Goal: Use online tool/utility: Utilize a website feature to perform a specific function

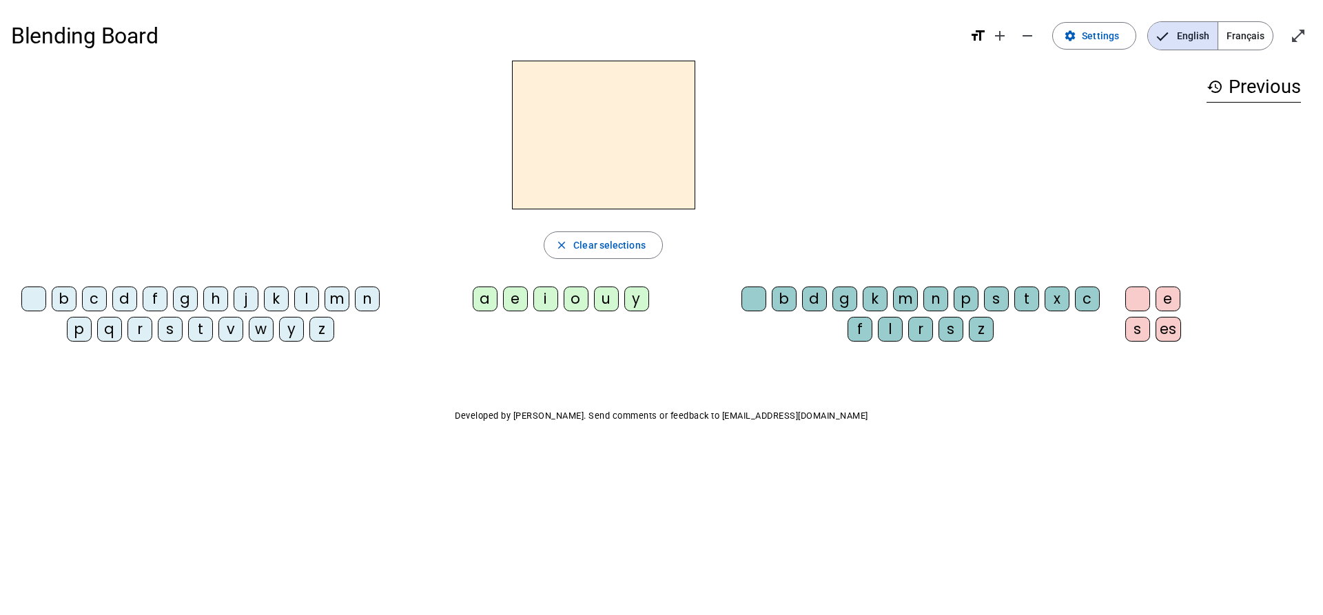
click at [259, 325] on div "w" at bounding box center [261, 329] width 25 height 25
click at [541, 304] on div "i" at bounding box center [545, 299] width 25 height 25
click at [838, 305] on div "g" at bounding box center [844, 299] width 25 height 25
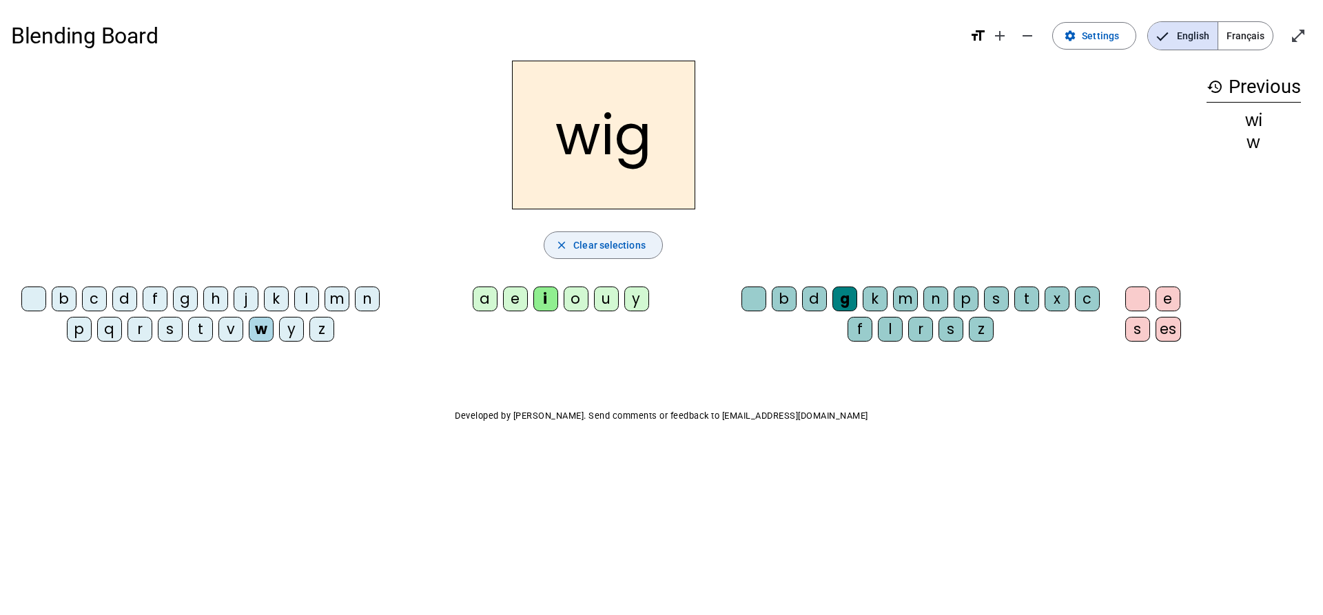
click at [603, 251] on span "Clear selections" at bounding box center [609, 245] width 72 height 17
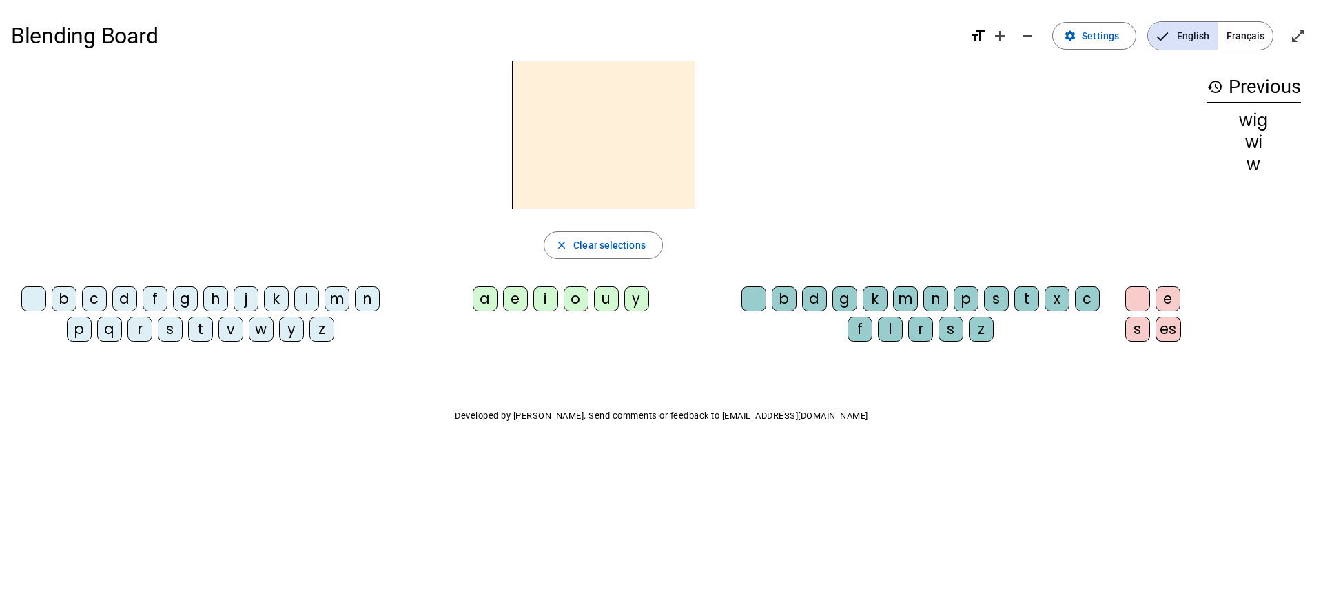
click at [369, 302] on div "n" at bounding box center [367, 299] width 25 height 25
click at [1170, 326] on div "es" at bounding box center [1167, 329] width 25 height 25
click at [632, 226] on div "nes close Clear selections b c d f g h j k l m n p q r s t v w y z a e i o u y …" at bounding box center [603, 207] width 1184 height 292
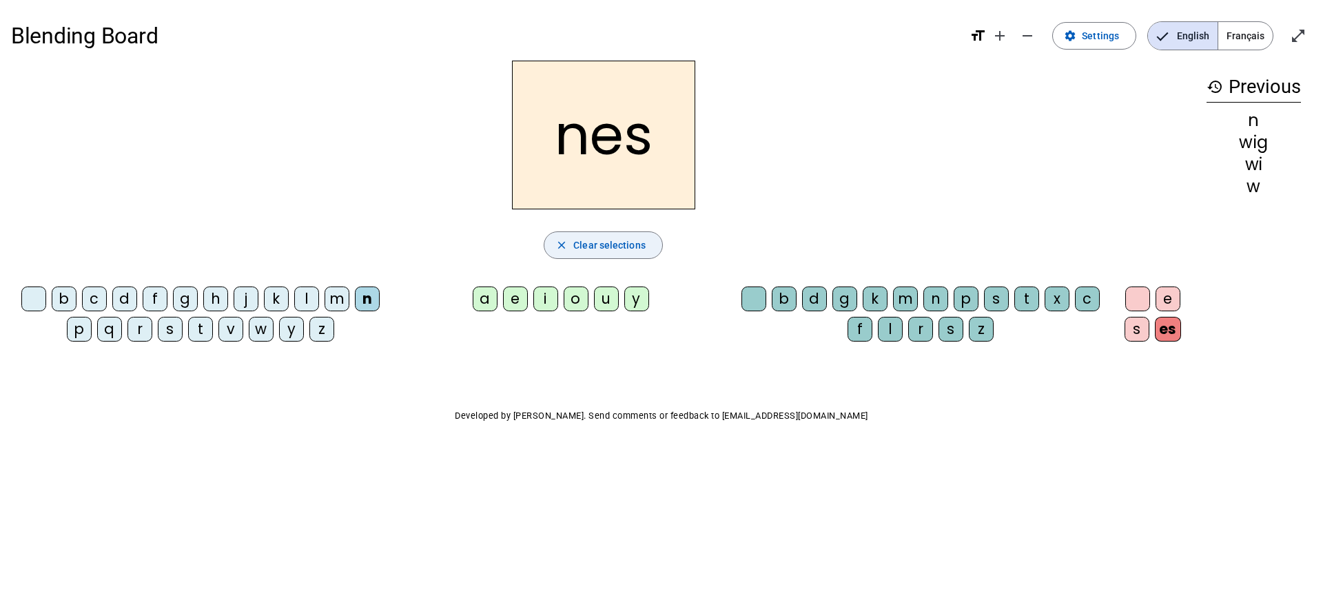
click at [617, 239] on span "Clear selections" at bounding box center [609, 245] width 72 height 17
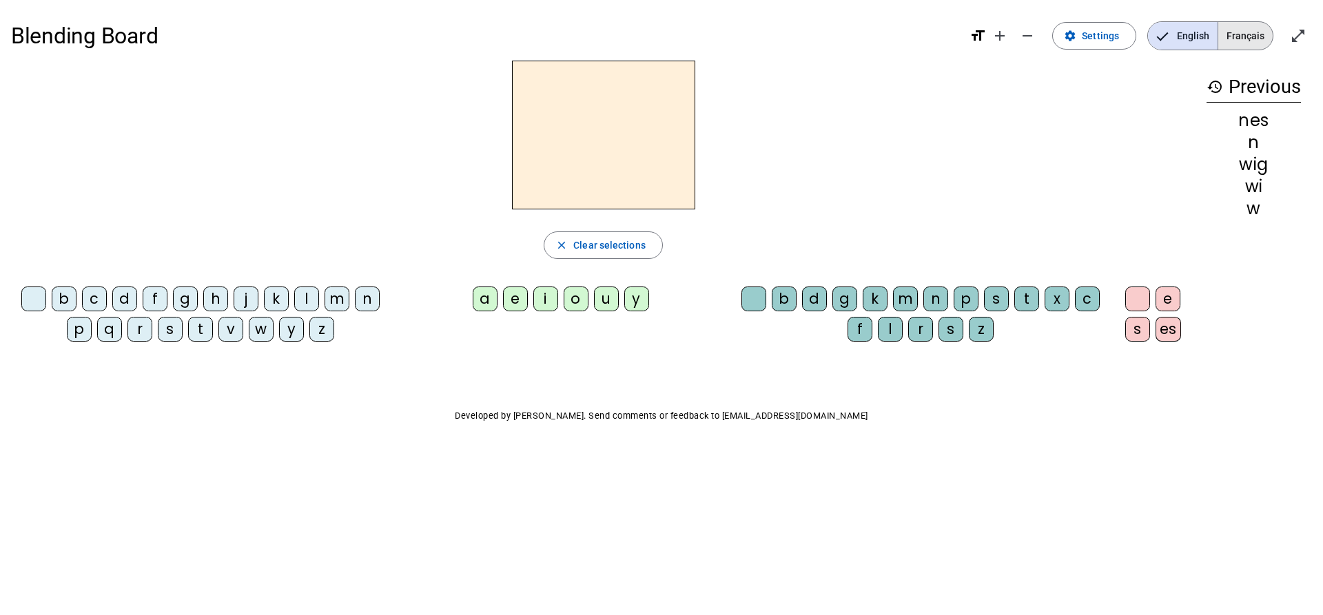
click at [1252, 35] on span "Français" at bounding box center [1245, 36] width 54 height 28
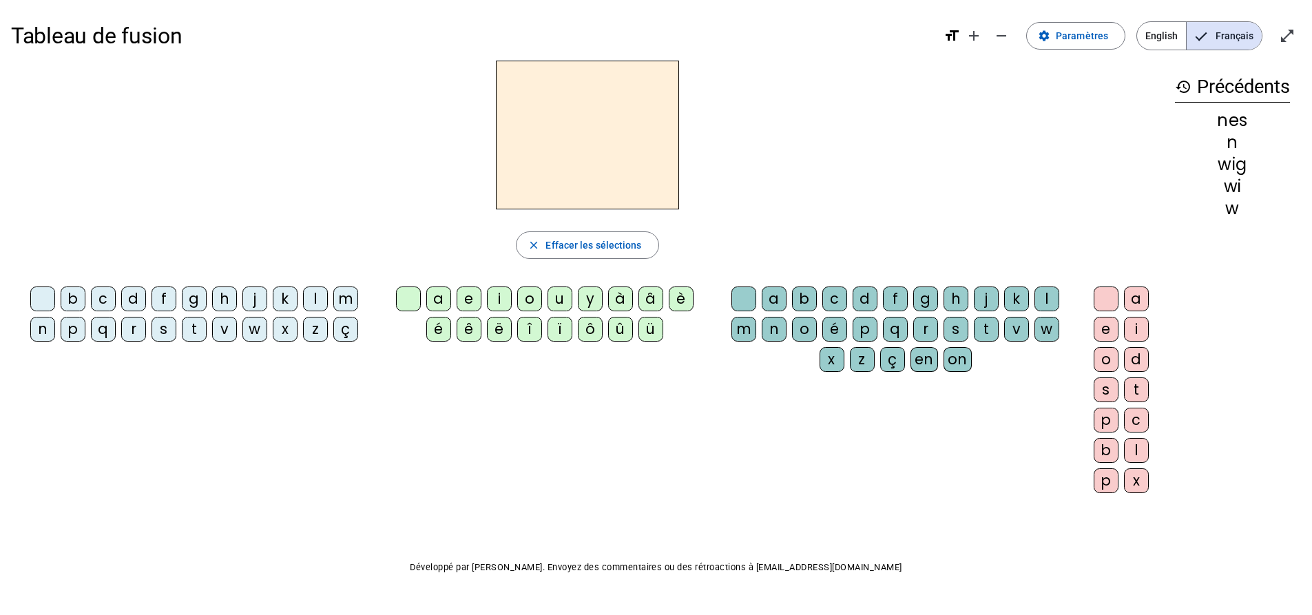
click at [623, 295] on div "à" at bounding box center [620, 299] width 25 height 25
click at [781, 330] on div "n" at bounding box center [774, 329] width 25 height 25
click at [1108, 333] on div "e" at bounding box center [1106, 329] width 25 height 25
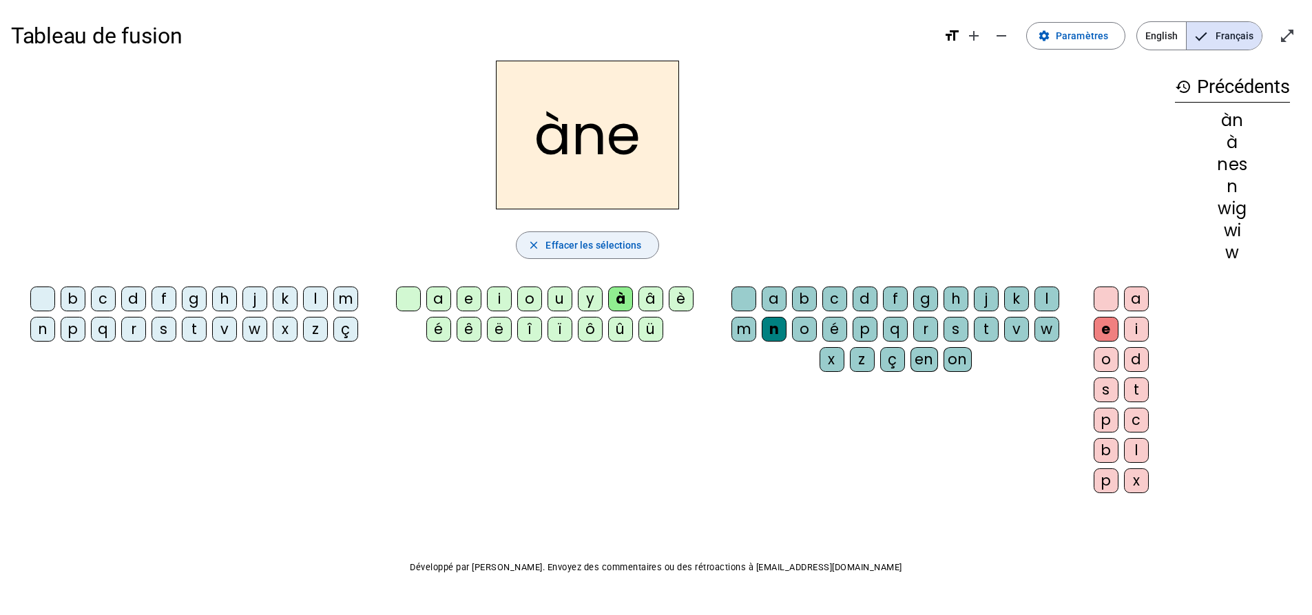
click at [606, 244] on span "Effacer les sélections" at bounding box center [594, 245] width 96 height 17
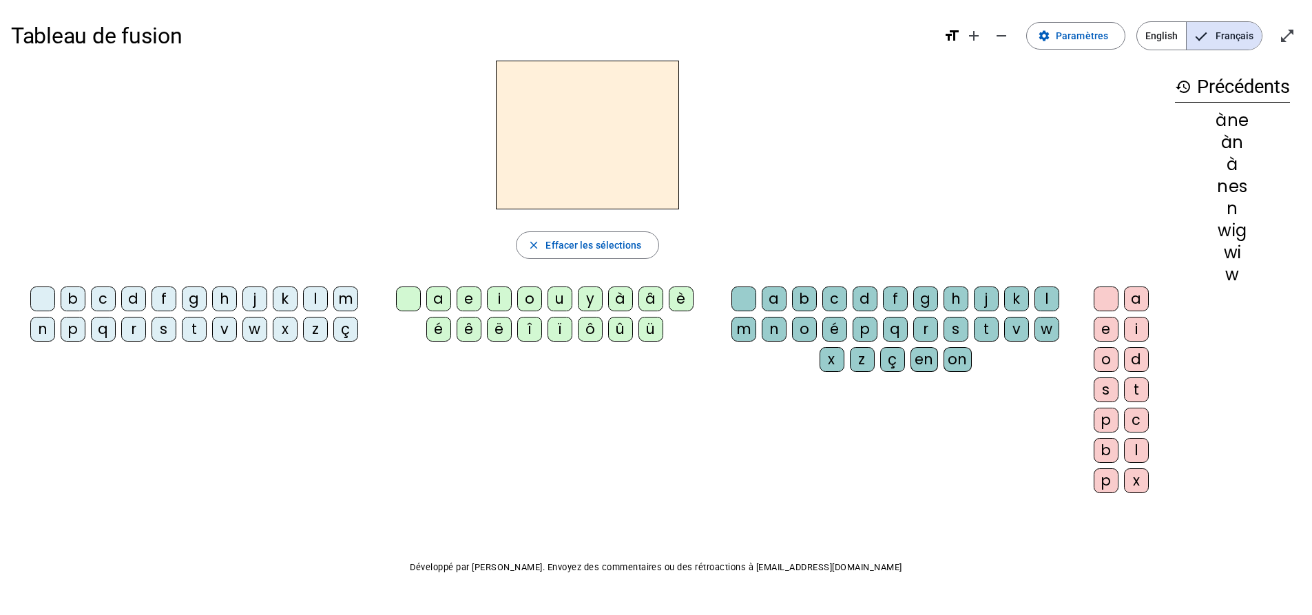
click at [650, 300] on div "â" at bounding box center [651, 299] width 25 height 25
click at [746, 322] on div "m" at bounding box center [744, 329] width 25 height 25
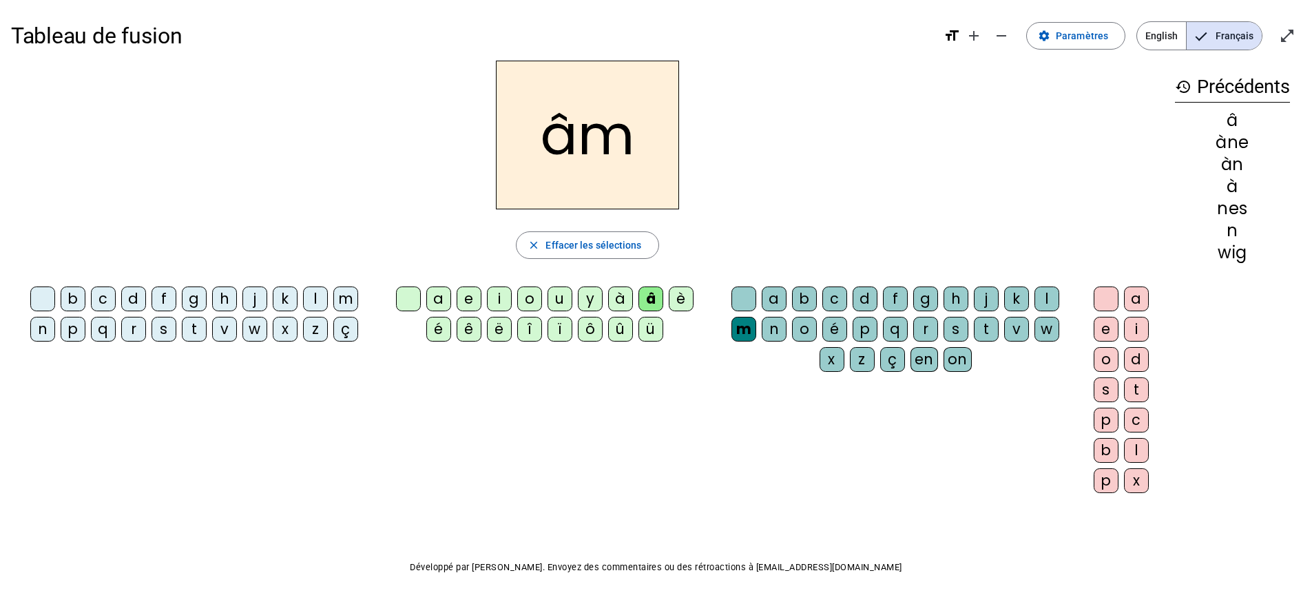
click at [1108, 331] on div "e" at bounding box center [1106, 329] width 25 height 25
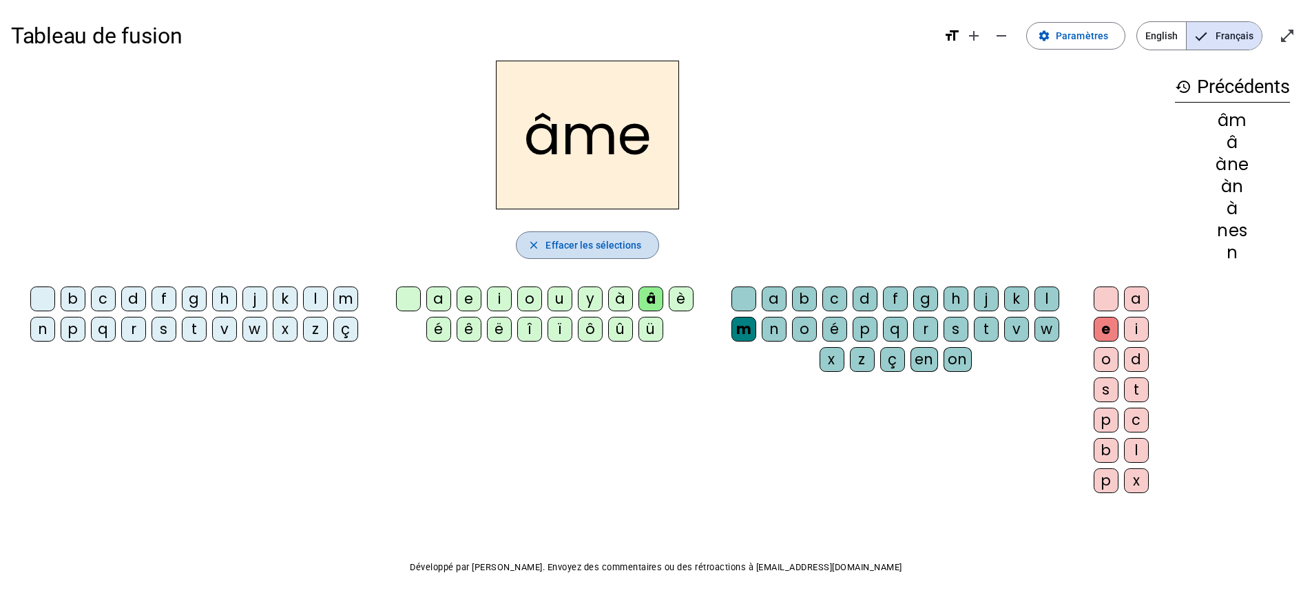
click at [608, 243] on span "Effacer les sélections" at bounding box center [594, 245] width 96 height 17
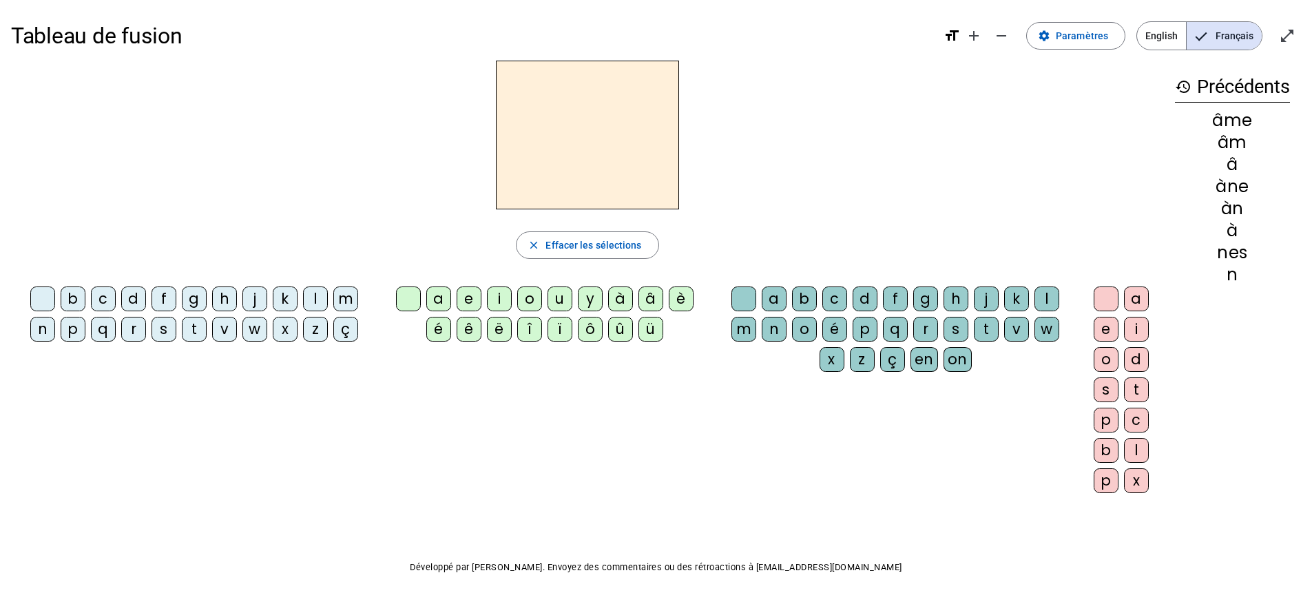
click at [654, 304] on div "â" at bounding box center [651, 299] width 25 height 25
click at [922, 298] on div "g" at bounding box center [925, 299] width 25 height 25
click at [1110, 329] on div "e" at bounding box center [1106, 329] width 25 height 25
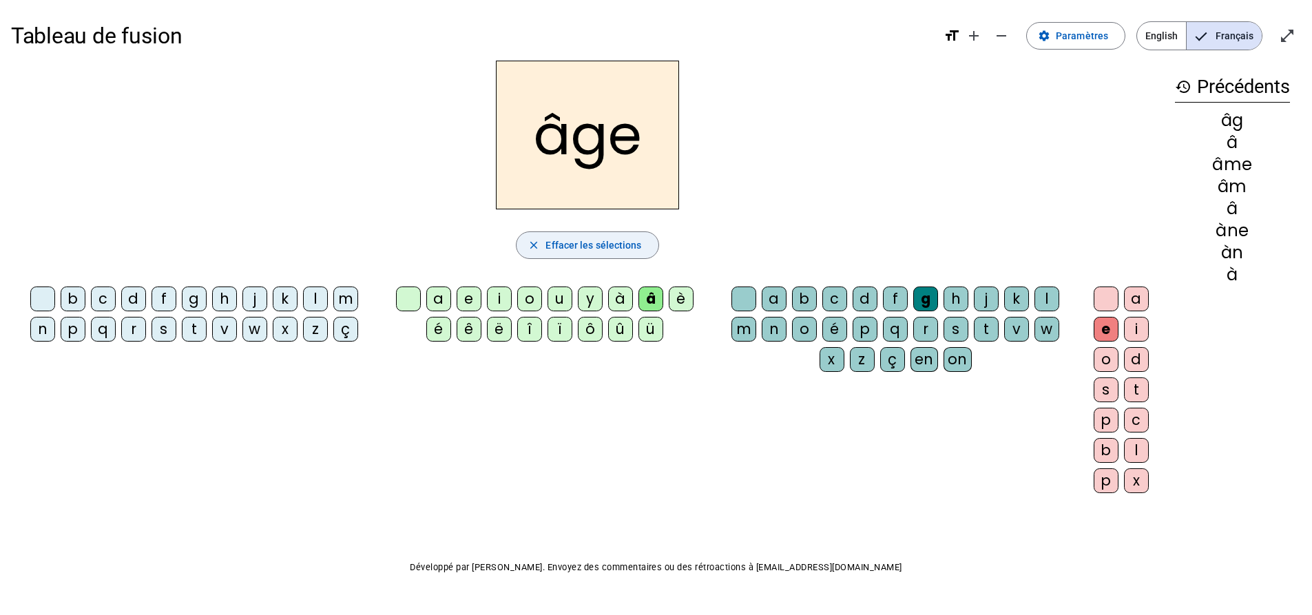
click at [626, 240] on span "Effacer les sélections" at bounding box center [594, 245] width 96 height 17
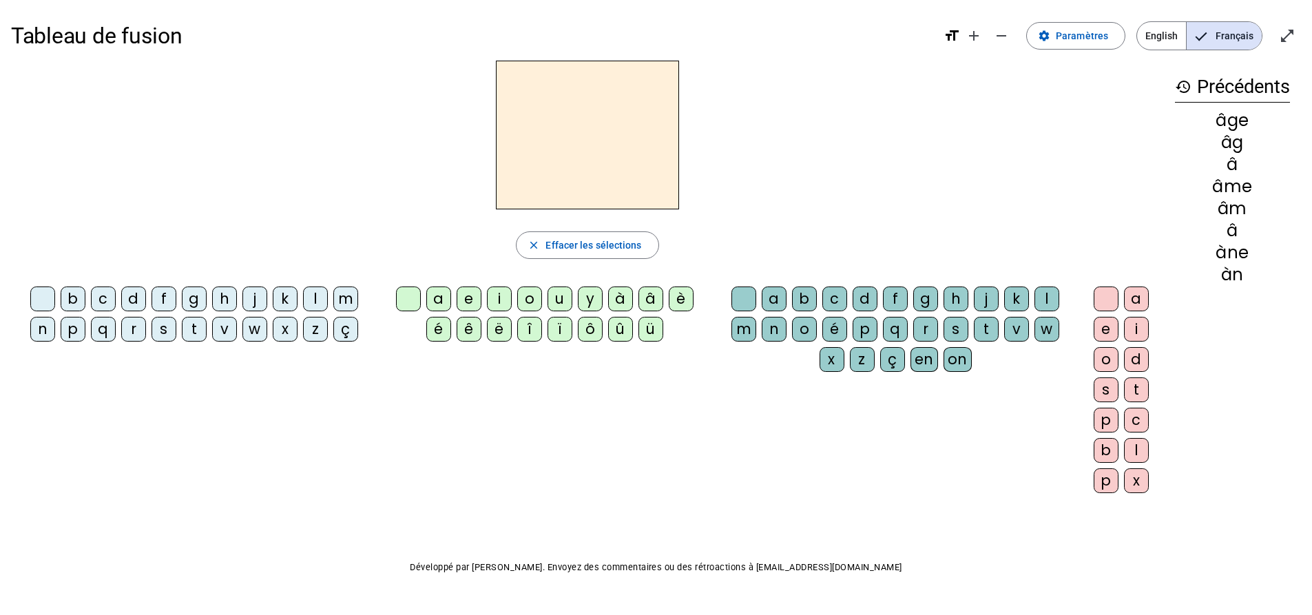
click at [80, 330] on div "p" at bounding box center [73, 329] width 25 height 25
click at [446, 300] on div "a" at bounding box center [438, 299] width 25 height 25
click at [919, 301] on div "g" at bounding box center [925, 299] width 25 height 25
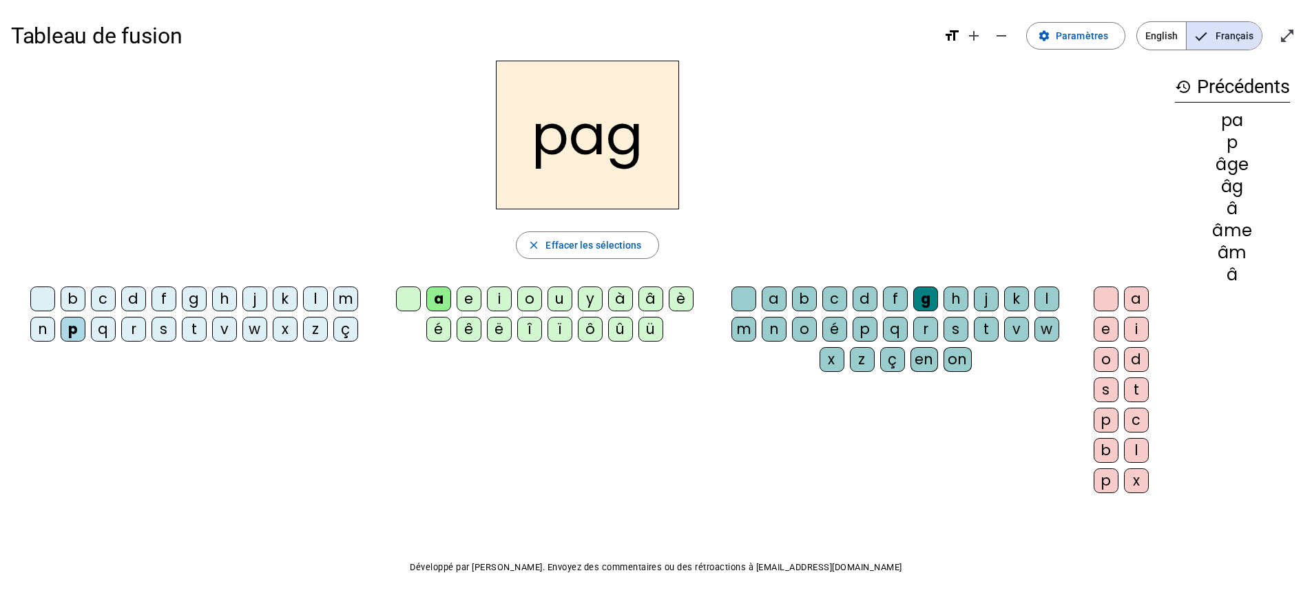
click at [1107, 327] on div "e" at bounding box center [1106, 329] width 25 height 25
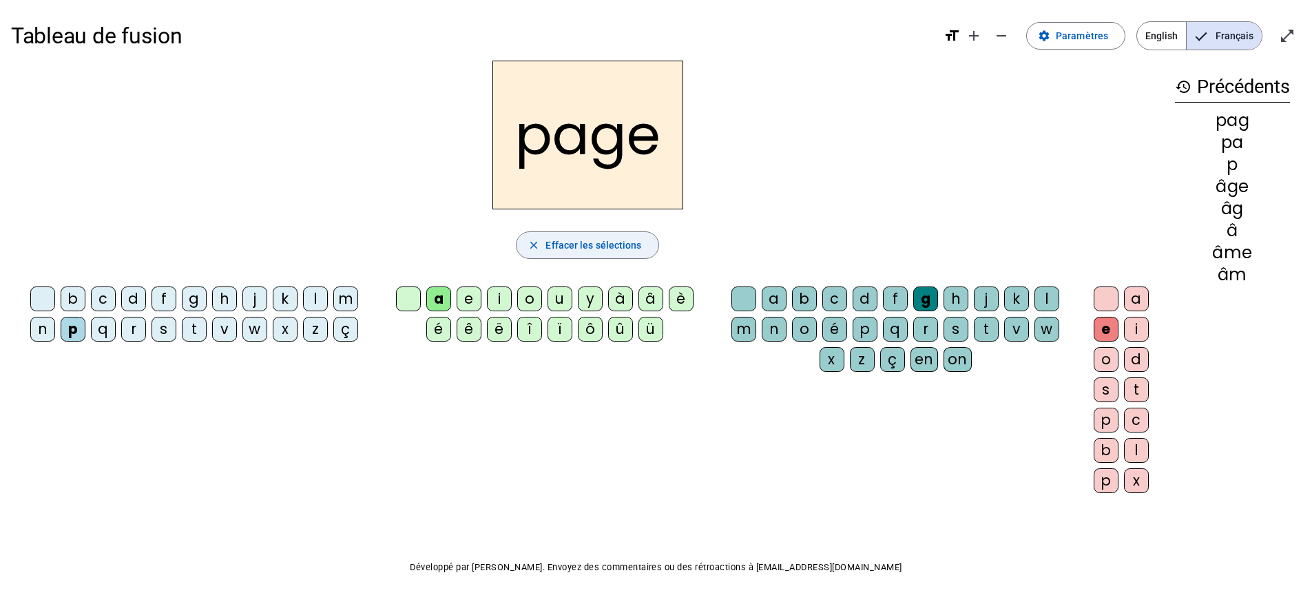
click at [596, 253] on span "Effacer les sélections" at bounding box center [594, 245] width 96 height 17
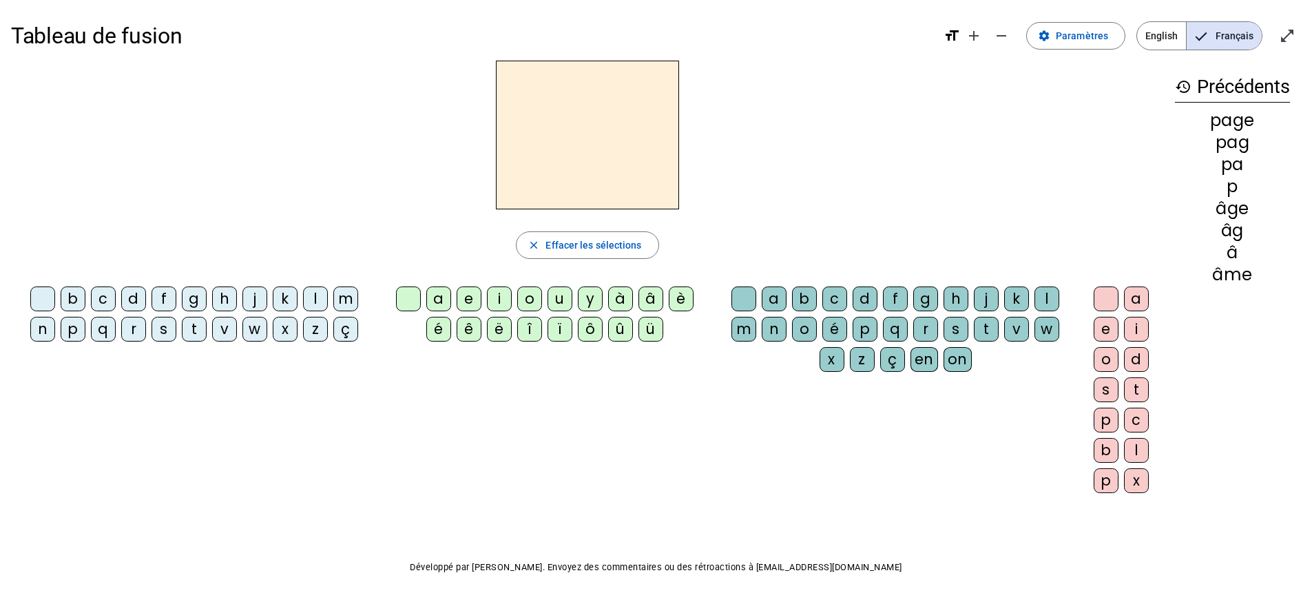
click at [163, 327] on div "s" at bounding box center [164, 329] width 25 height 25
click at [438, 302] on div "a" at bounding box center [438, 299] width 25 height 25
click at [916, 296] on div "g" at bounding box center [925, 299] width 25 height 25
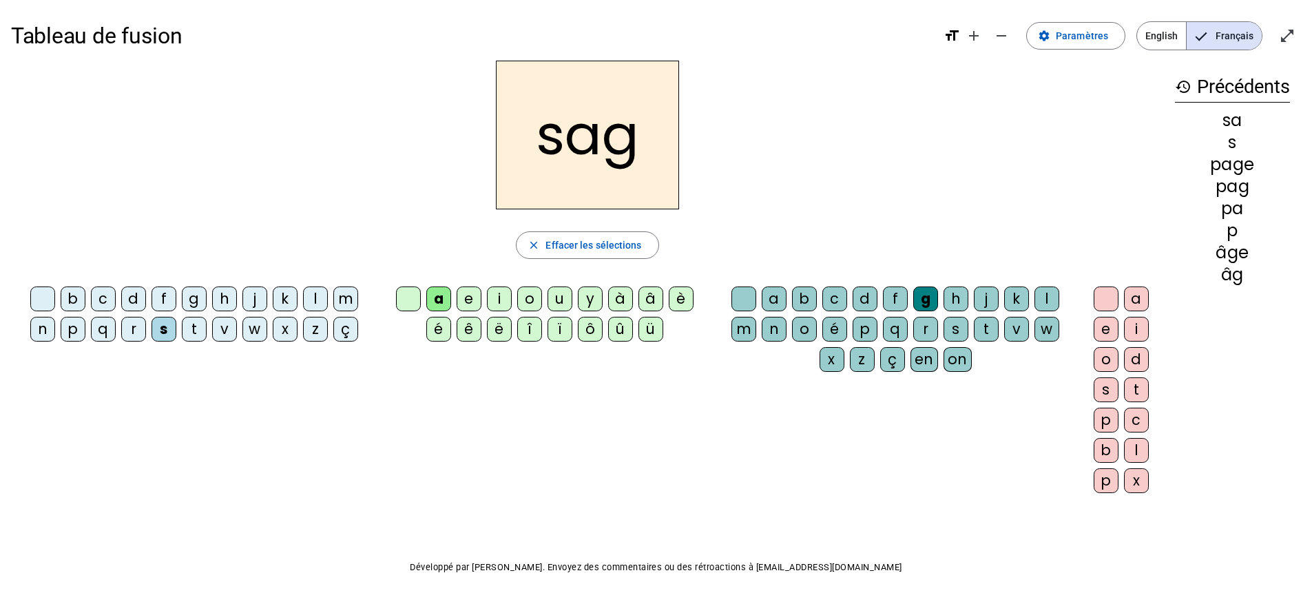
click at [1108, 332] on div "e" at bounding box center [1106, 329] width 25 height 25
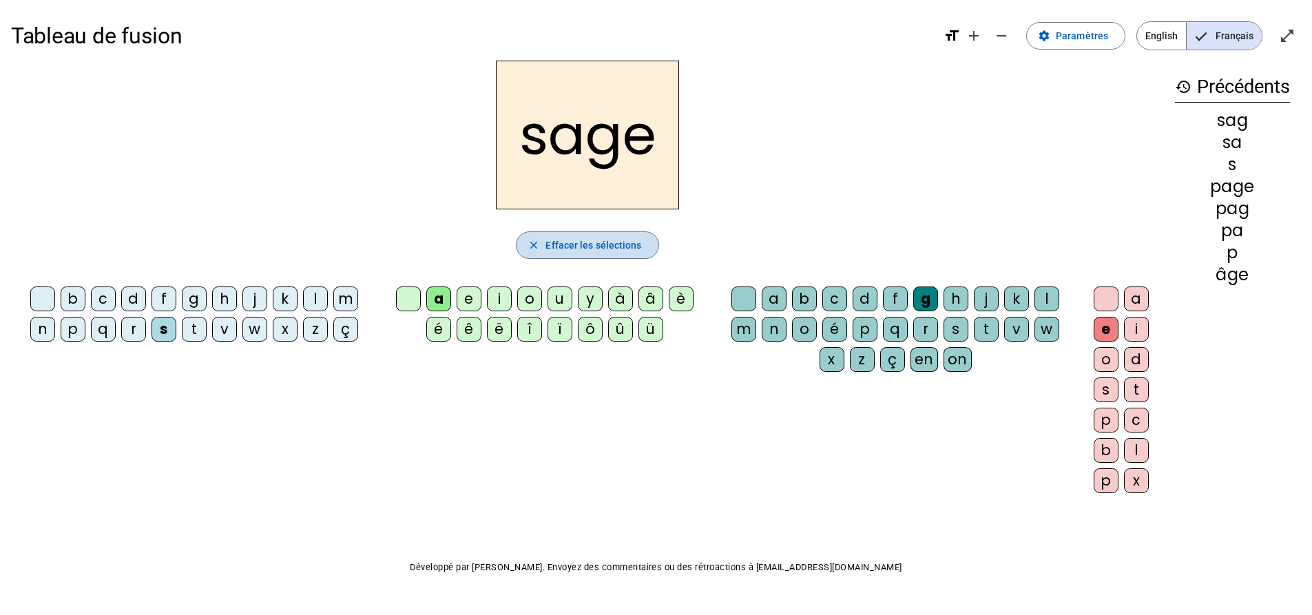
click at [556, 244] on span "Effacer les sélections" at bounding box center [594, 245] width 96 height 17
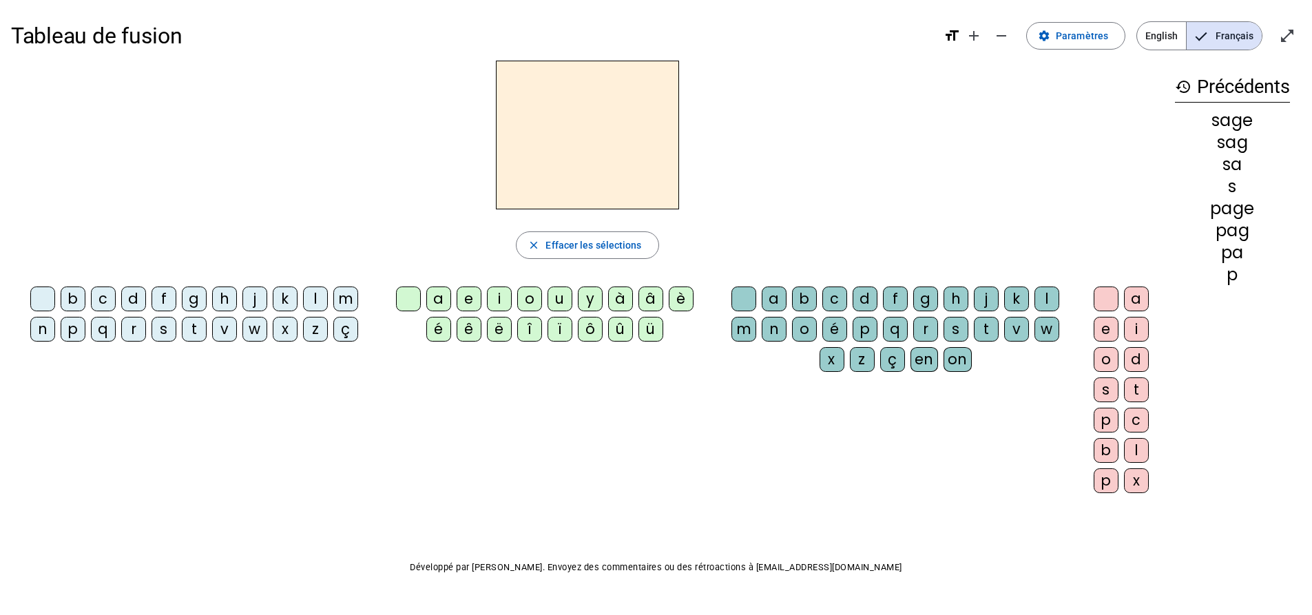
click at [43, 327] on div "n" at bounding box center [42, 329] width 25 height 25
click at [437, 298] on div "a" at bounding box center [438, 299] width 25 height 25
click at [927, 298] on div "g" at bounding box center [925, 299] width 25 height 25
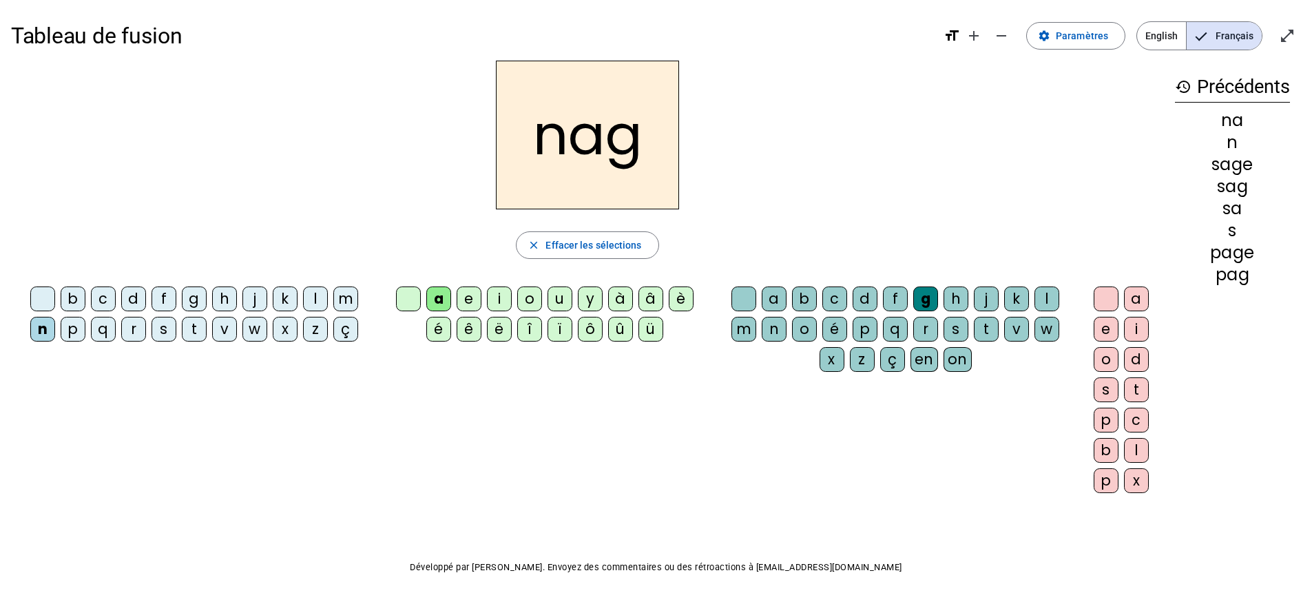
drag, startPoint x: 1107, startPoint y: 326, endPoint x: 919, endPoint y: 323, distance: 188.1
click at [1107, 325] on div "e" at bounding box center [1106, 329] width 25 height 25
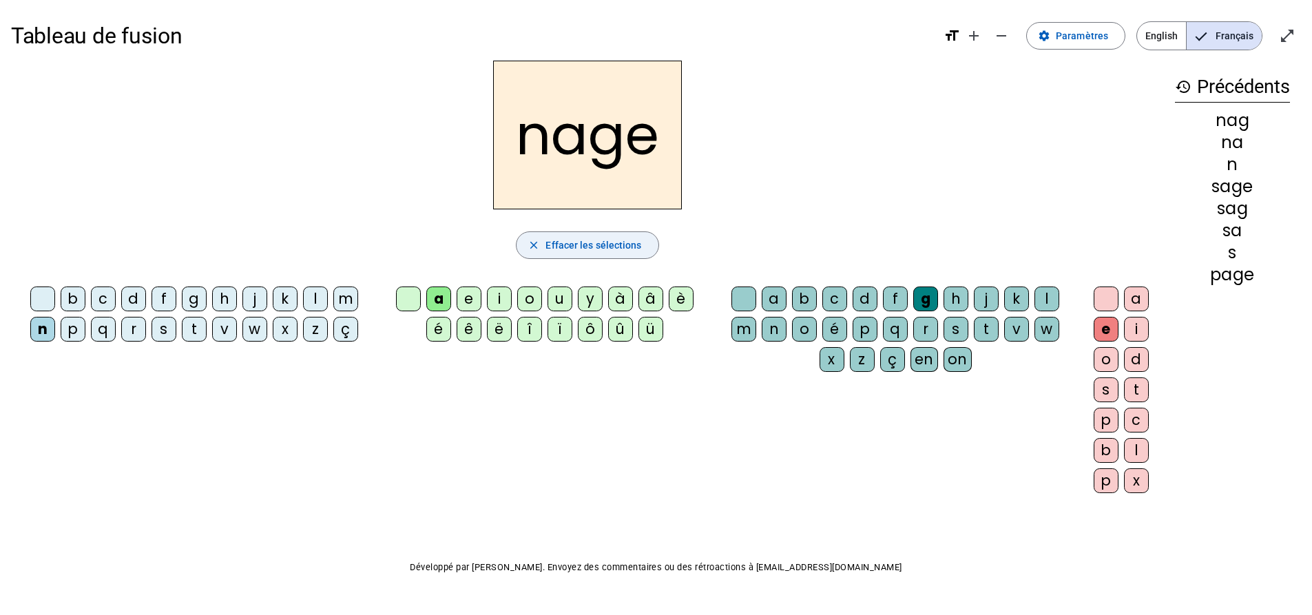
click at [614, 244] on span "Effacer les sélections" at bounding box center [594, 245] width 96 height 17
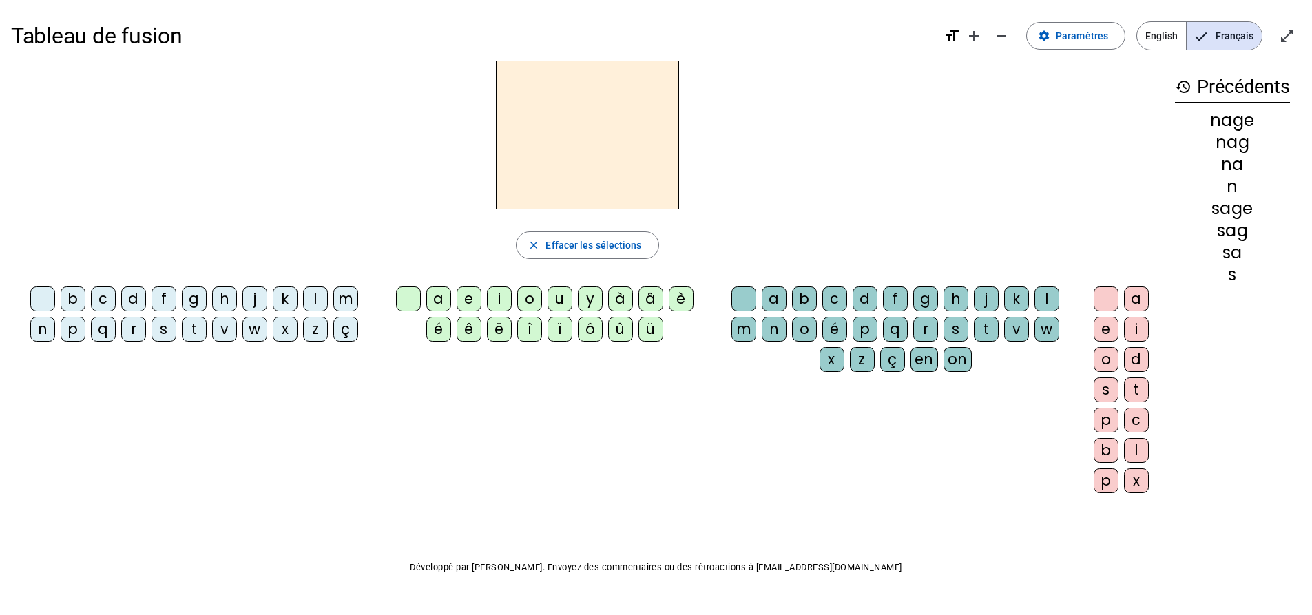
click at [349, 295] on div "m" at bounding box center [345, 299] width 25 height 25
click at [433, 293] on div "a" at bounding box center [438, 299] width 25 height 25
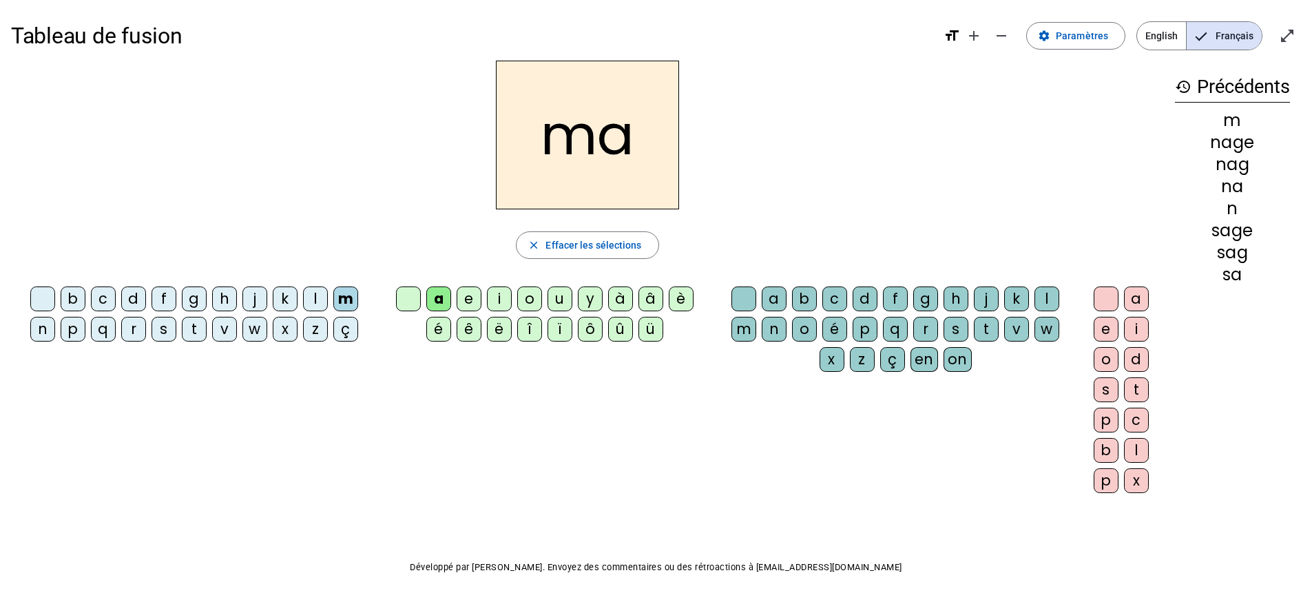
click at [927, 298] on div "g" at bounding box center [925, 299] width 25 height 25
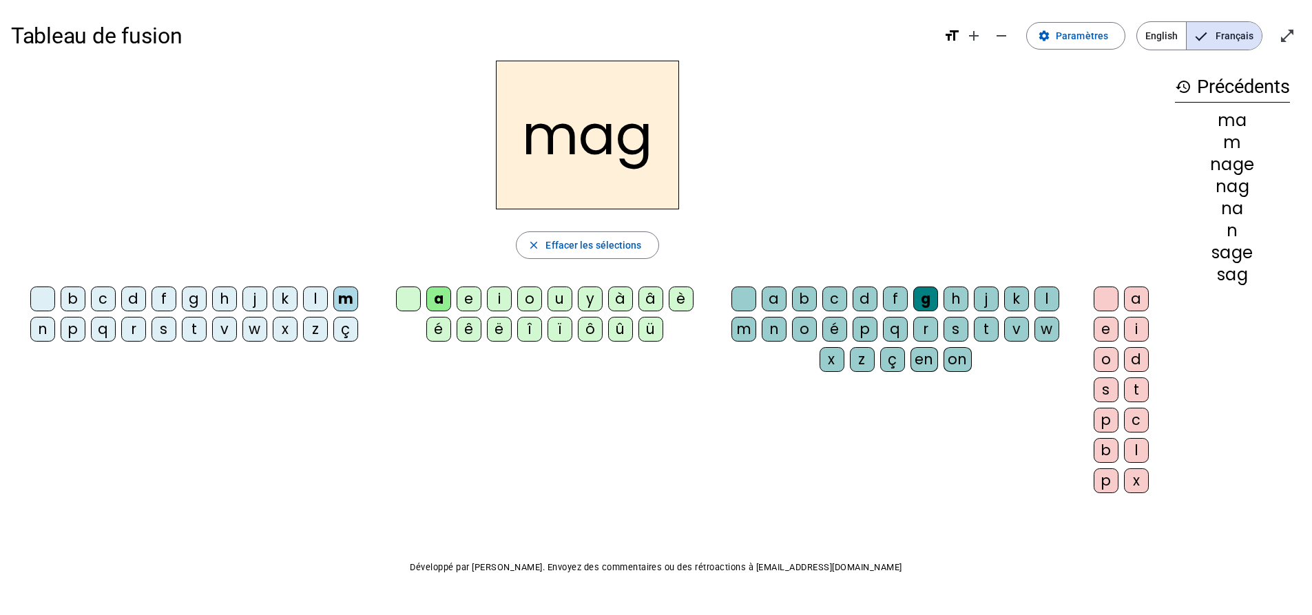
click at [1106, 321] on div "e" at bounding box center [1106, 329] width 25 height 25
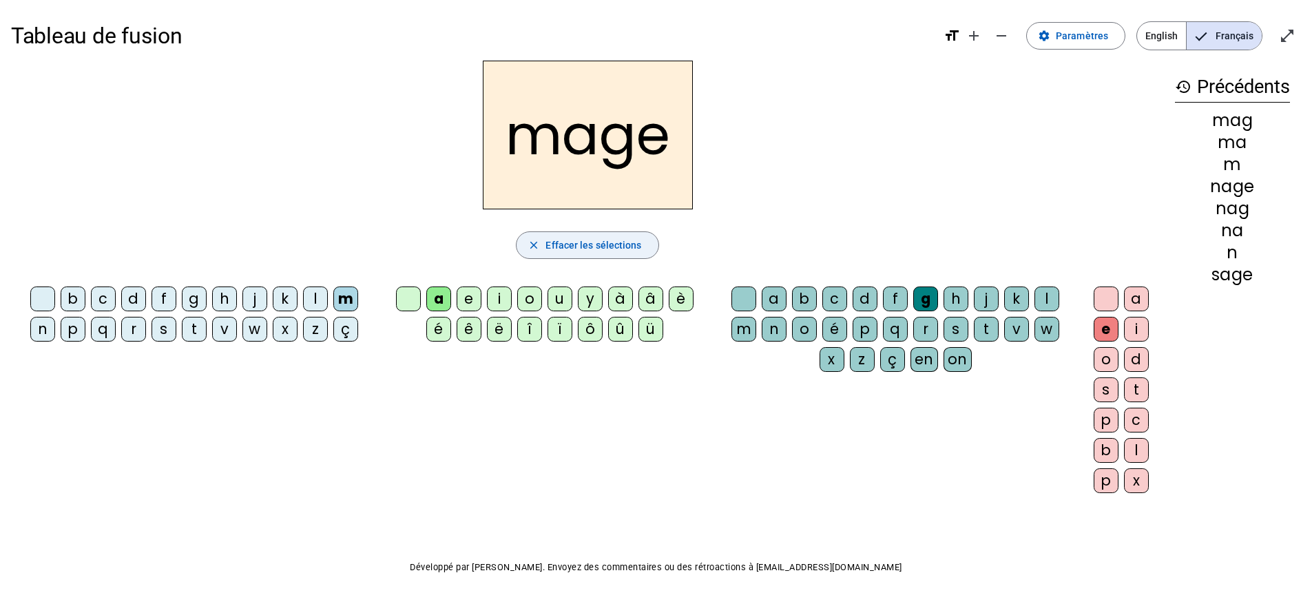
click at [581, 241] on span "Effacer les sélections" at bounding box center [594, 245] width 96 height 17
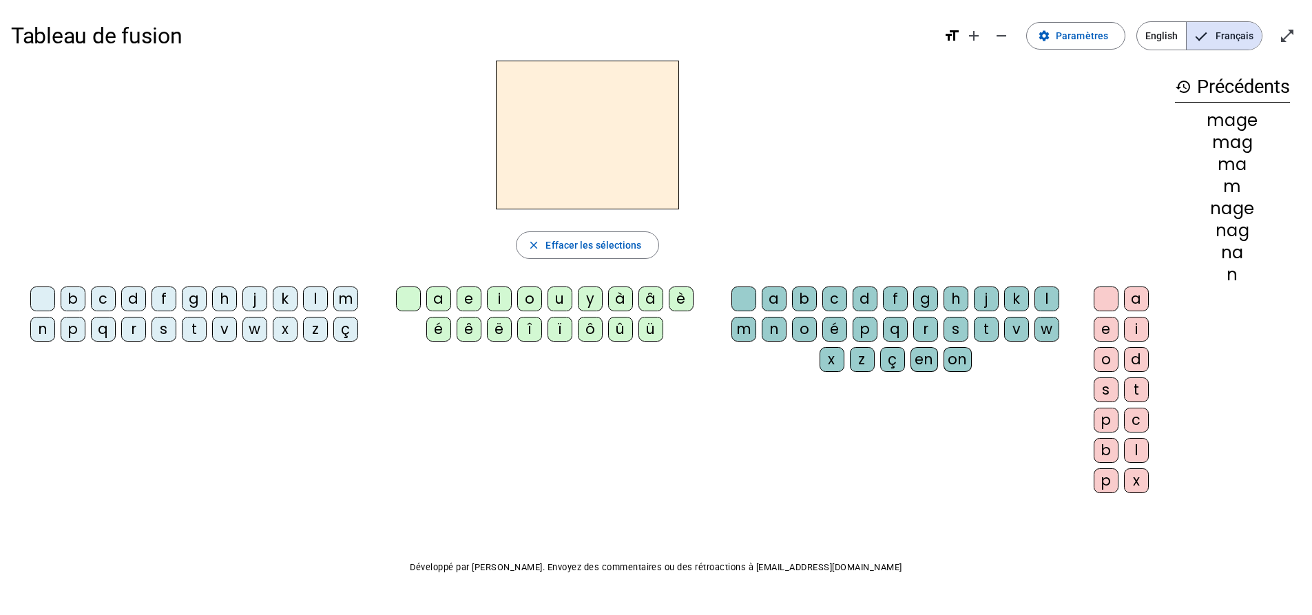
click at [351, 293] on div "m" at bounding box center [345, 299] width 25 height 25
click at [564, 307] on div "u" at bounding box center [560, 299] width 25 height 25
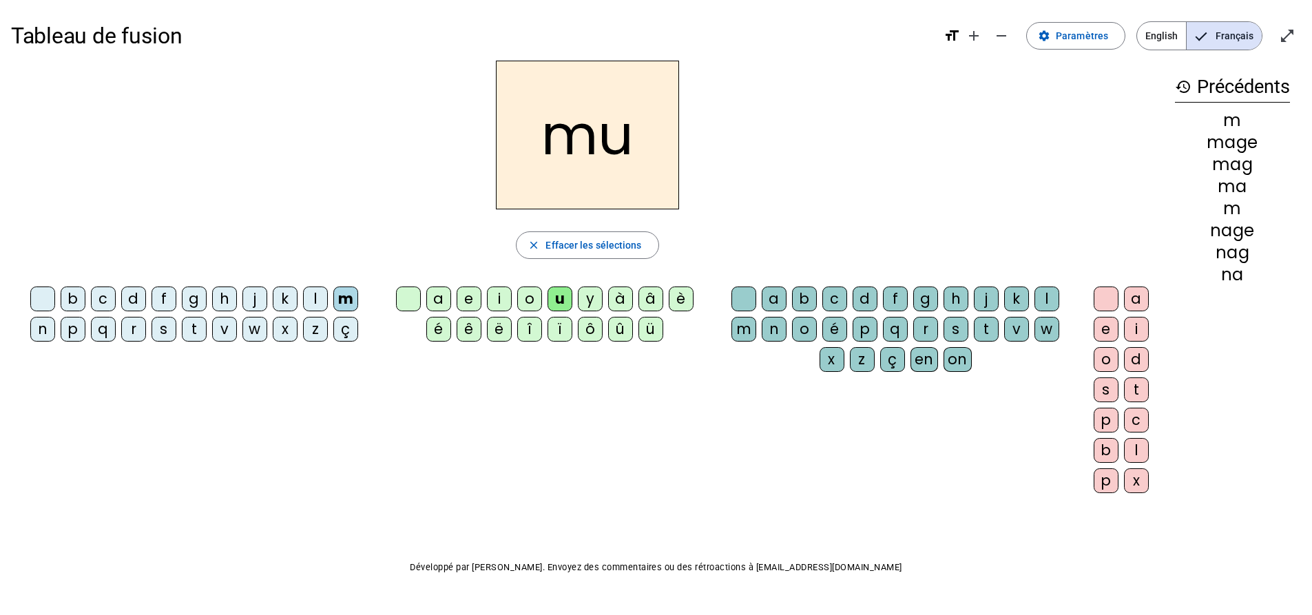
click at [924, 298] on div "g" at bounding box center [925, 299] width 25 height 25
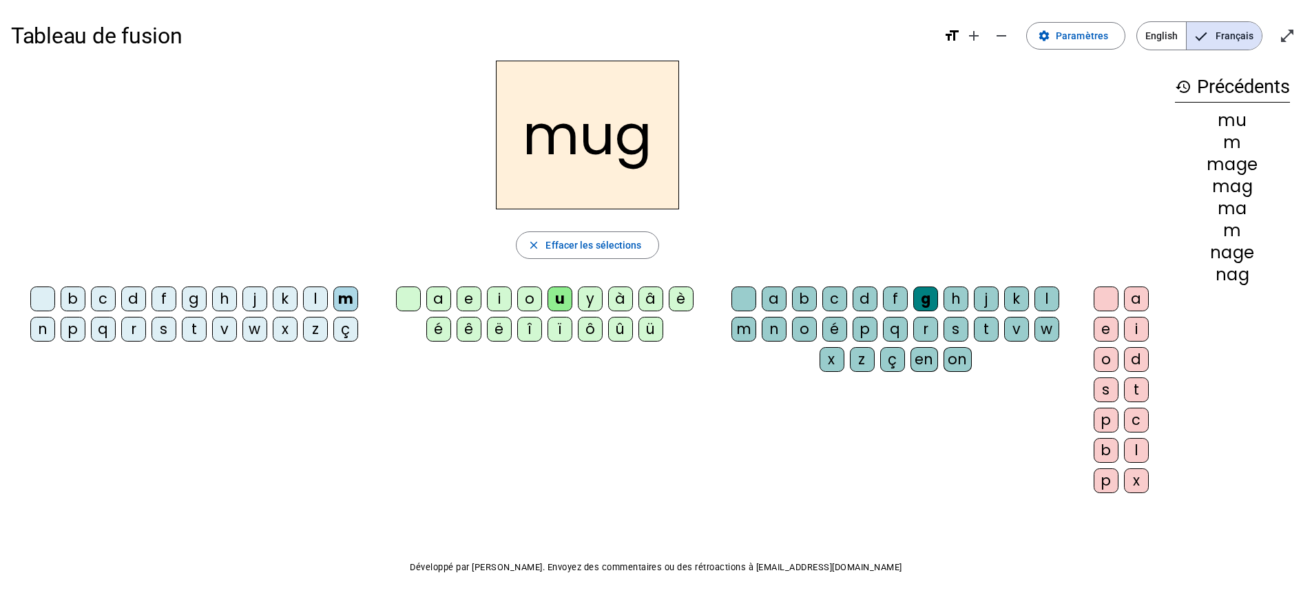
click at [1100, 336] on div "e" at bounding box center [1106, 329] width 25 height 25
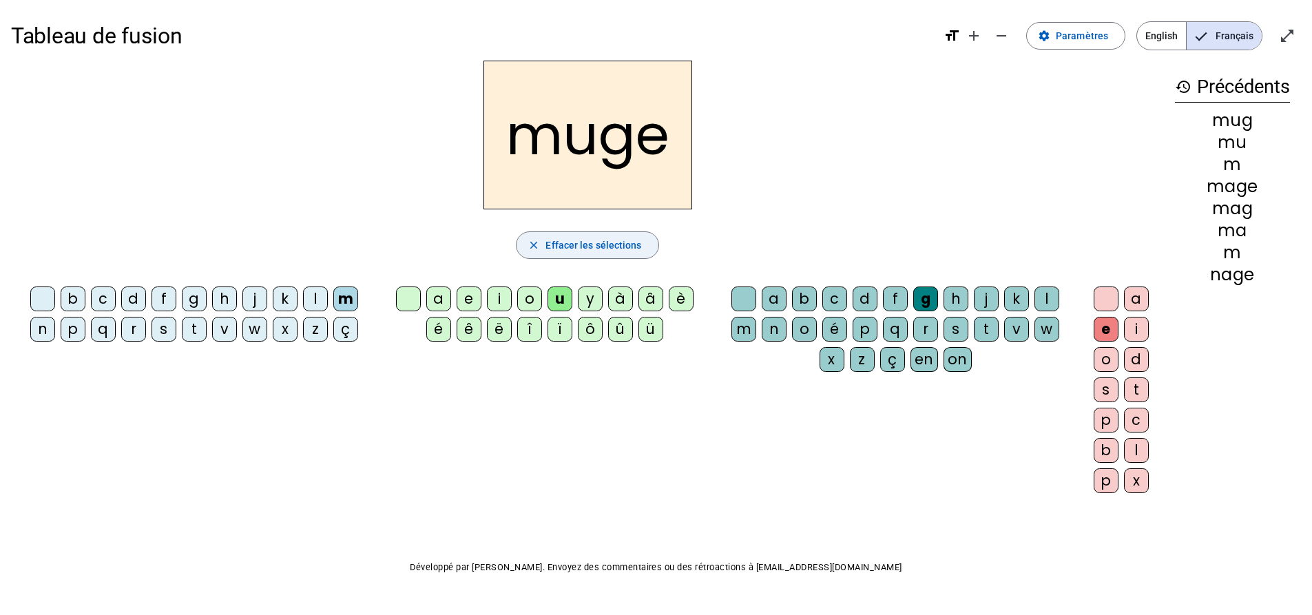
click at [601, 243] on span "Effacer les sélections" at bounding box center [594, 245] width 96 height 17
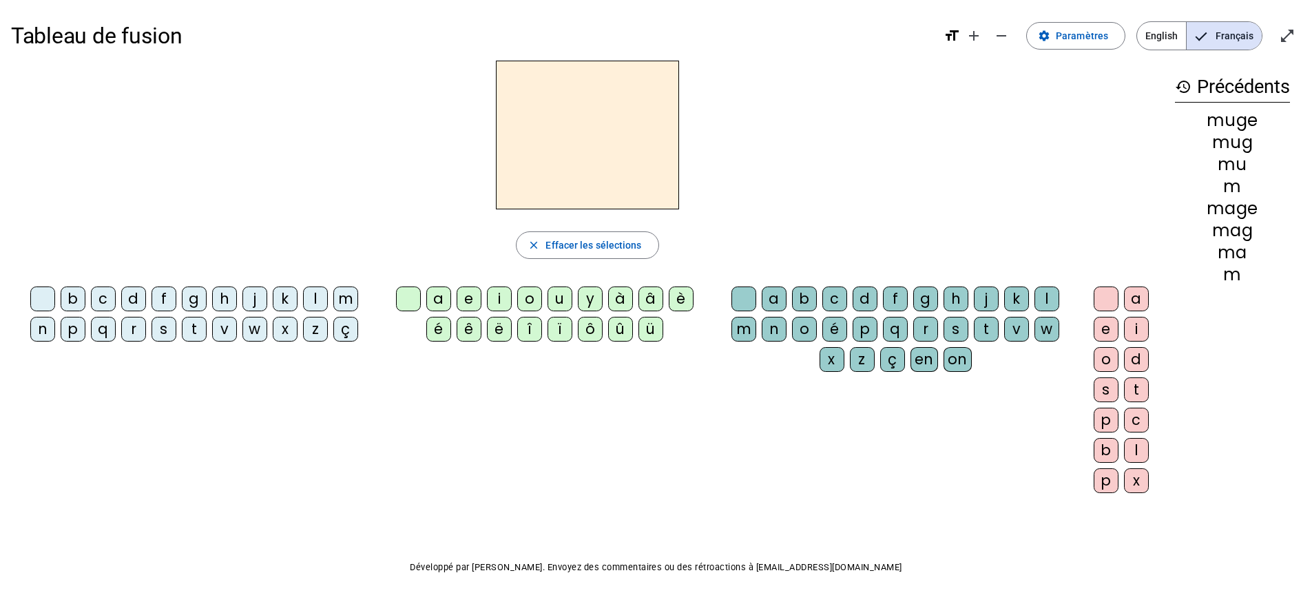
click at [317, 298] on div "l" at bounding box center [315, 299] width 25 height 25
click at [557, 301] on div "u" at bounding box center [560, 299] width 25 height 25
click at [925, 300] on div "g" at bounding box center [925, 299] width 25 height 25
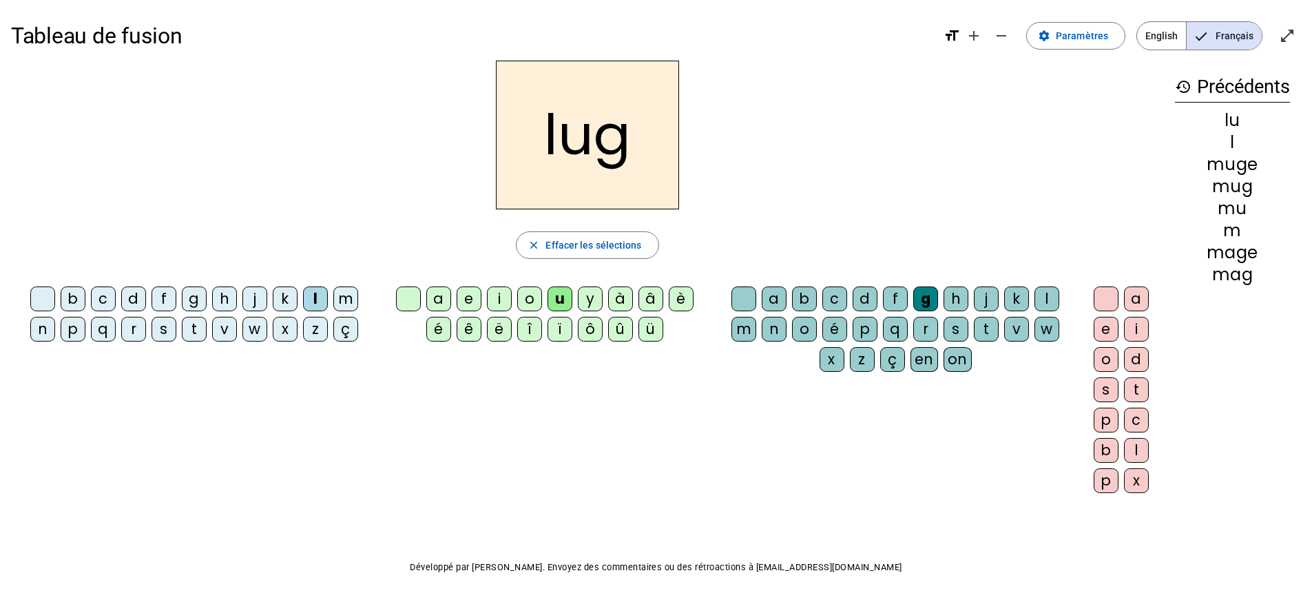
click at [1112, 335] on div "e" at bounding box center [1106, 329] width 25 height 25
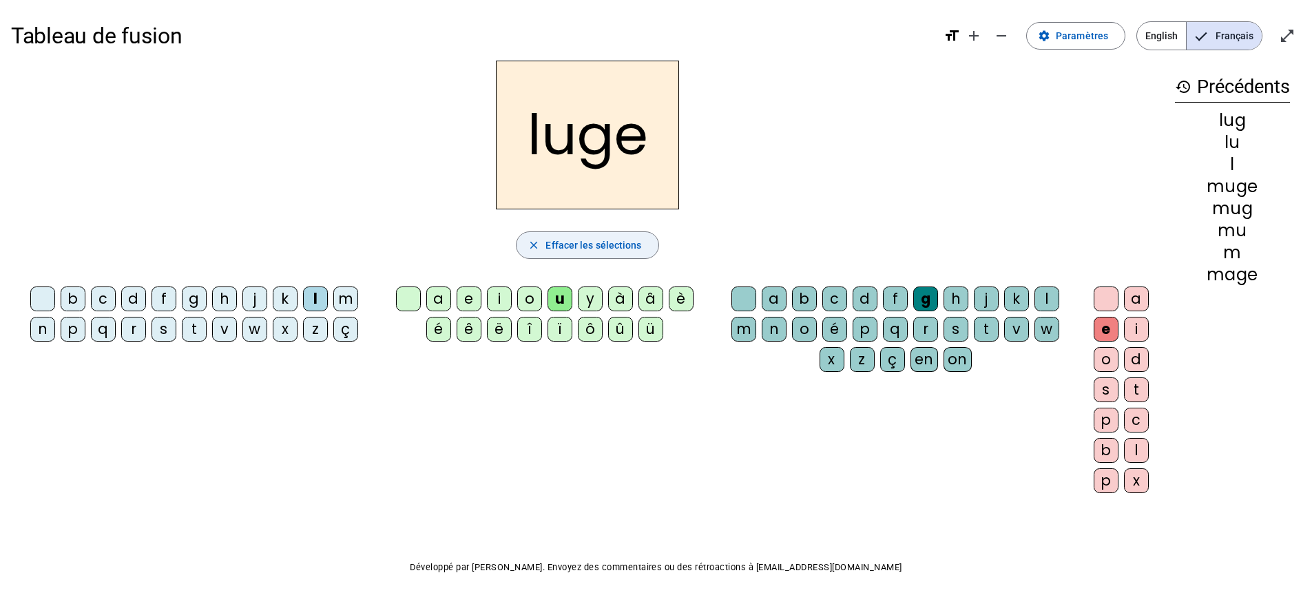
click at [601, 237] on span "Effacer les sélections" at bounding box center [594, 245] width 96 height 17
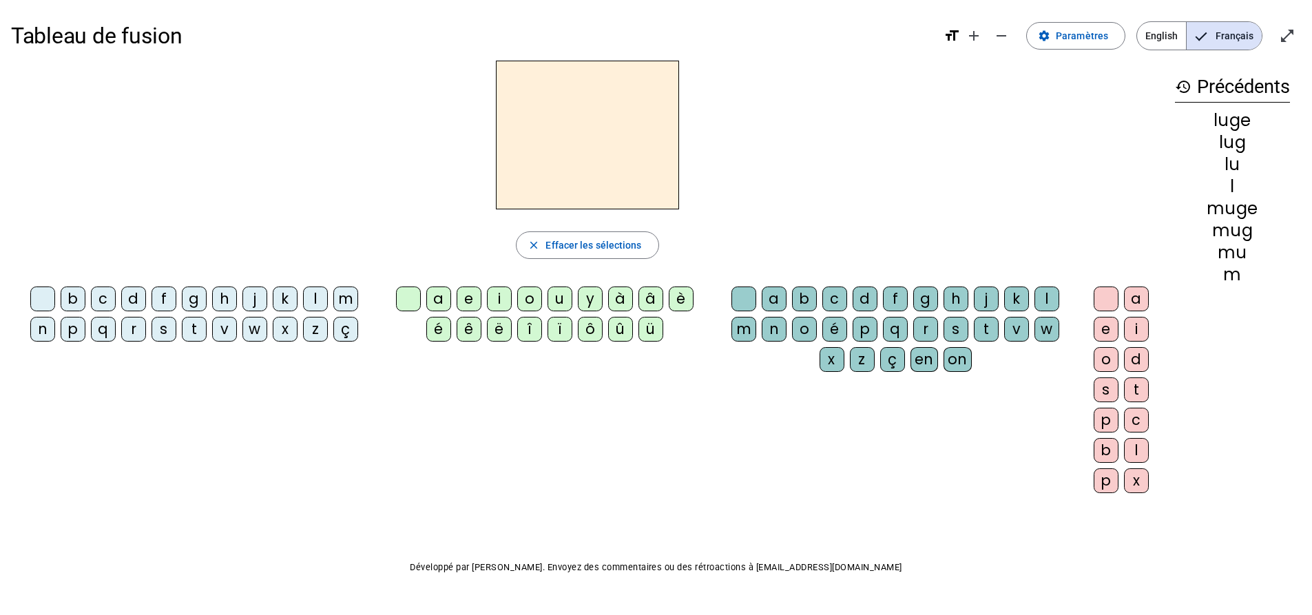
click at [325, 302] on div "l" at bounding box center [315, 299] width 25 height 25
click at [523, 296] on div "o" at bounding box center [529, 299] width 25 height 25
click at [927, 296] on div "g" at bounding box center [925, 299] width 25 height 25
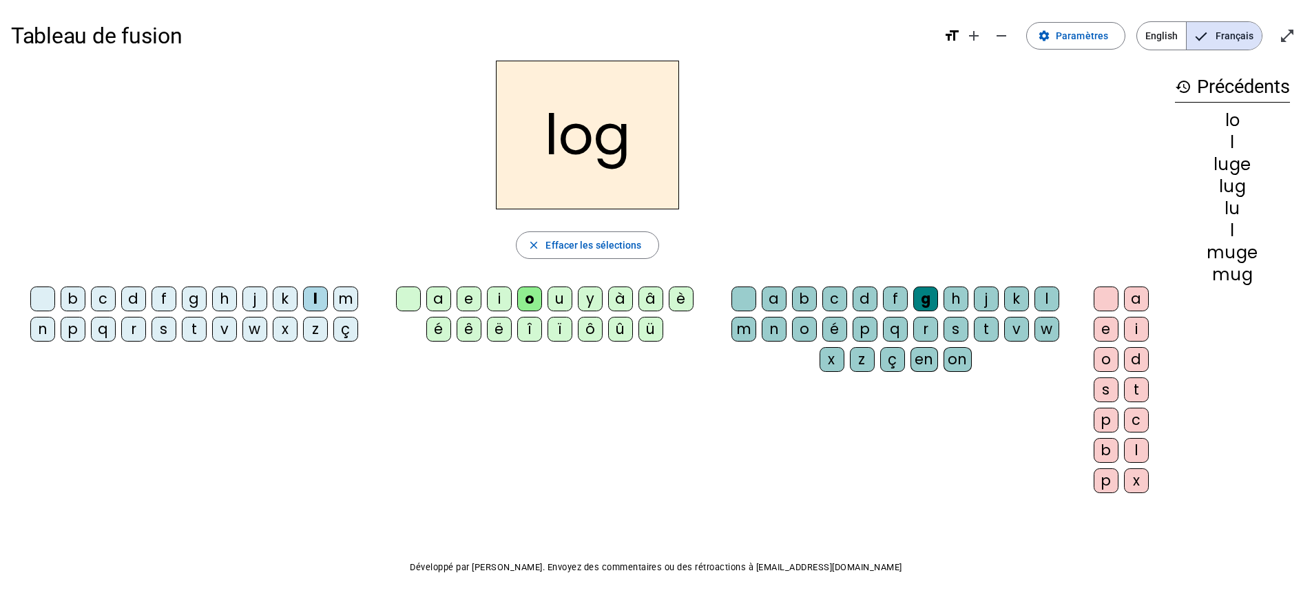
click at [1104, 324] on div "e" at bounding box center [1106, 329] width 25 height 25
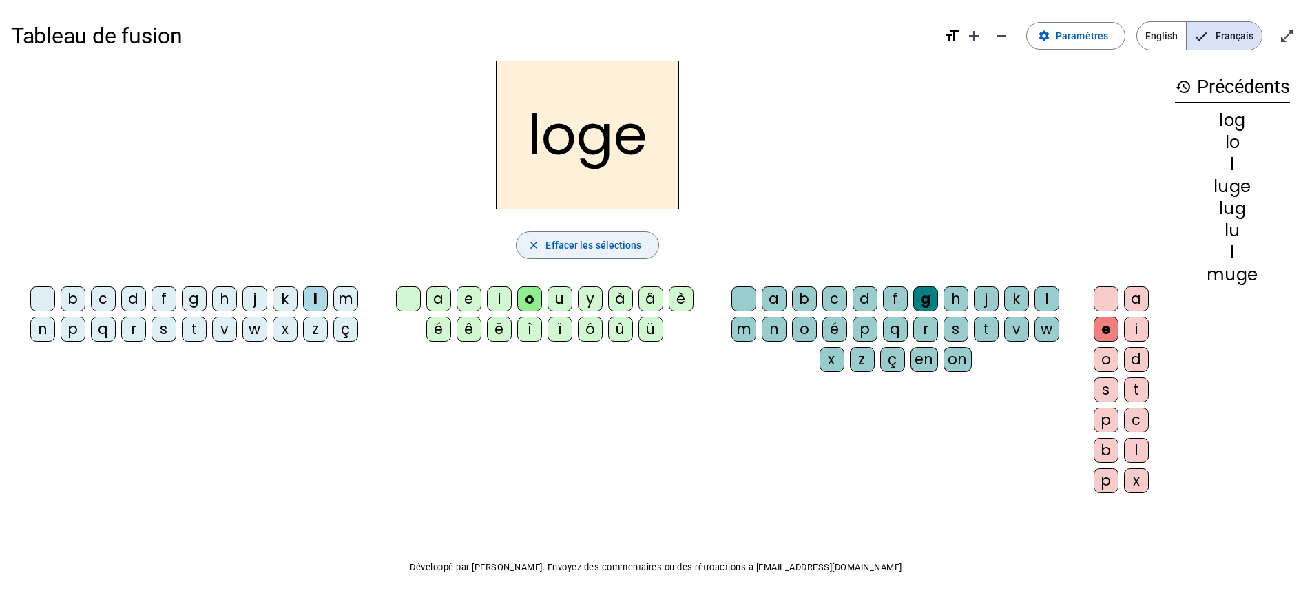
click at [588, 252] on span "Effacer les sélections" at bounding box center [594, 245] width 96 height 17
